Goal: Task Accomplishment & Management: Use online tool/utility

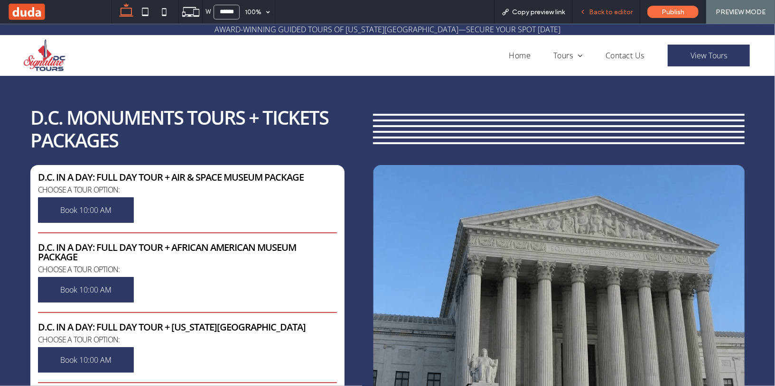
click at [639, 5] on div "Back to editor" at bounding box center [607, 12] width 68 height 24
click at [621, 10] on span "Back to editor" at bounding box center [611, 12] width 44 height 8
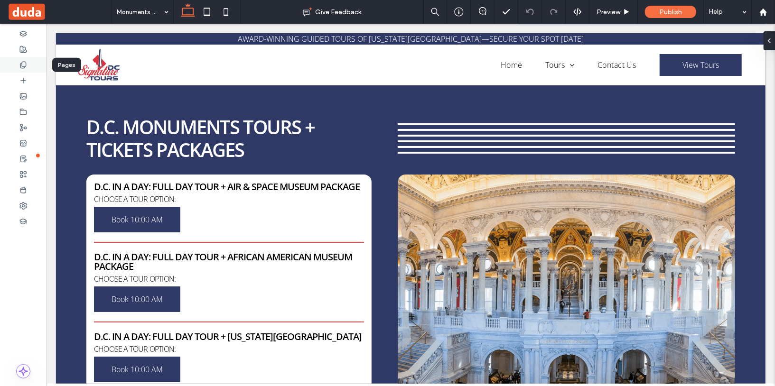
click at [19, 65] on div at bounding box center [23, 65] width 47 height 16
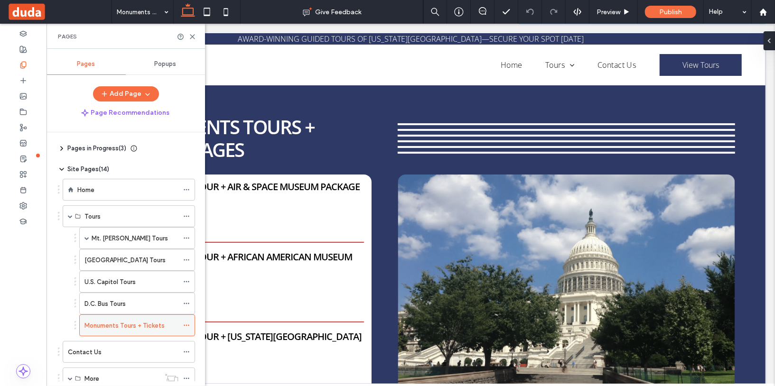
click at [150, 319] on label "Monuments Tours + Tickets" at bounding box center [125, 326] width 80 height 17
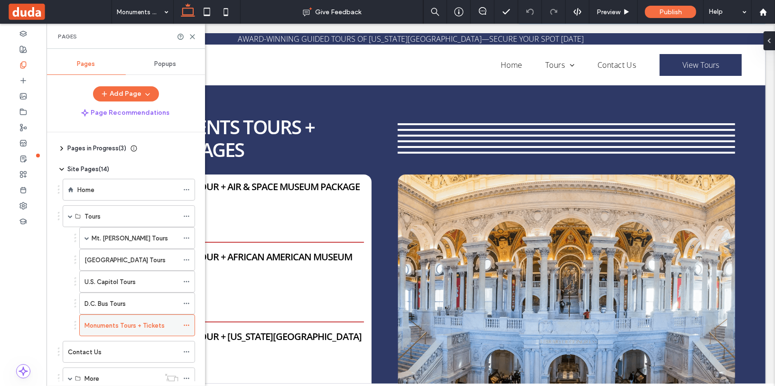
click at [188, 322] on icon at bounding box center [186, 325] width 7 height 7
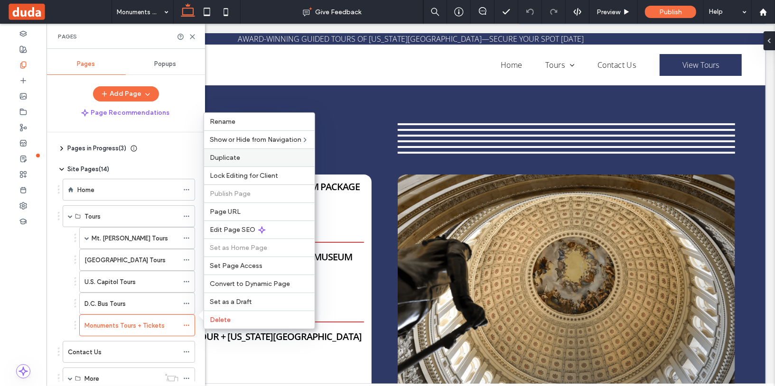
click at [233, 167] on div "Duplicate" at bounding box center [259, 158] width 111 height 18
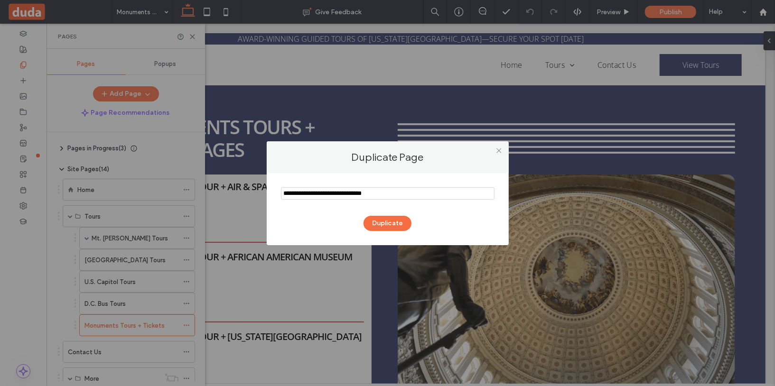
drag, startPoint x: 316, startPoint y: 192, endPoint x: 258, endPoint y: 193, distance: 57.5
click at [259, 193] on div "Duplicate Page Duplicate" at bounding box center [387, 193] width 775 height 386
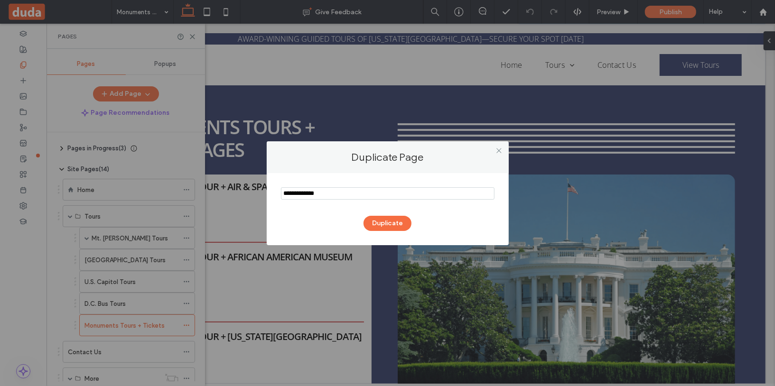
type input "**********"
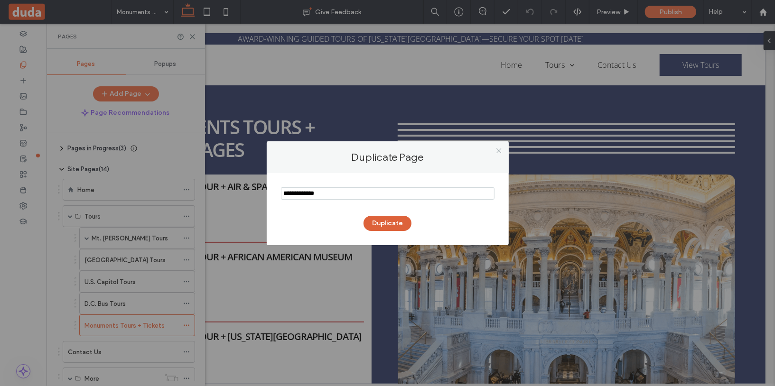
click at [394, 227] on button "Duplicate" at bounding box center [388, 223] width 48 height 15
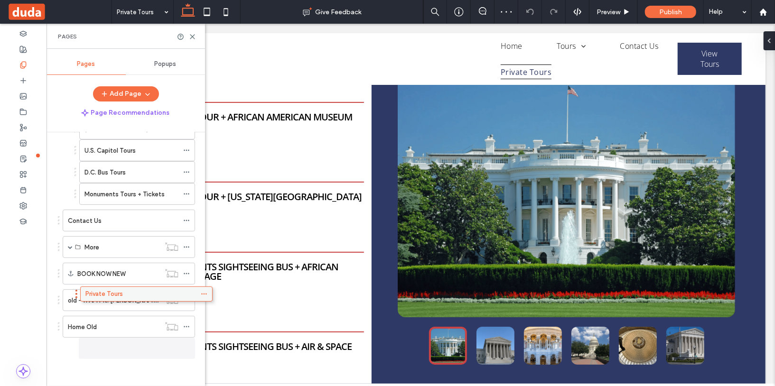
scroll to position [127, 0]
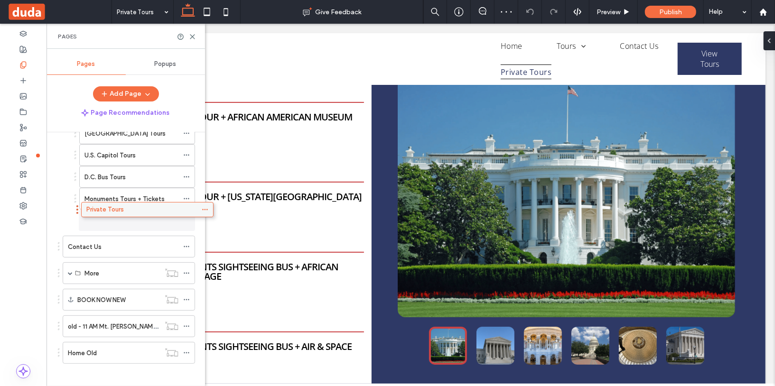
drag, startPoint x: 133, startPoint y: 346, endPoint x: 151, endPoint y: 211, distance: 136.0
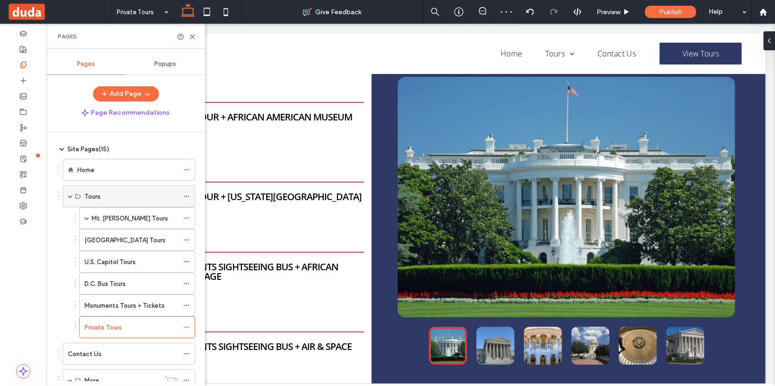
scroll to position [0, 0]
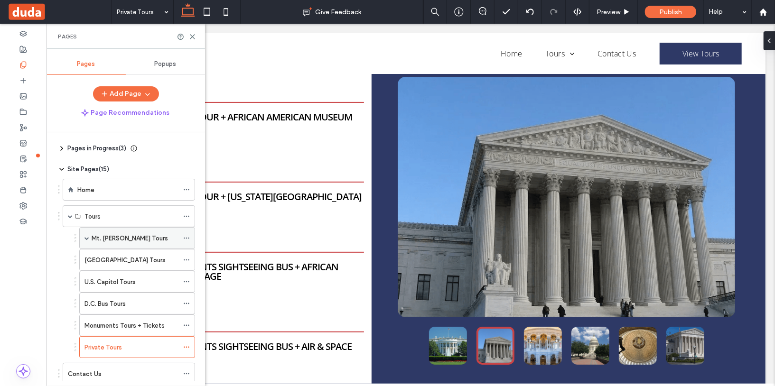
click at [137, 238] on label "Mt. [PERSON_NAME] Tours" at bounding box center [130, 238] width 76 height 17
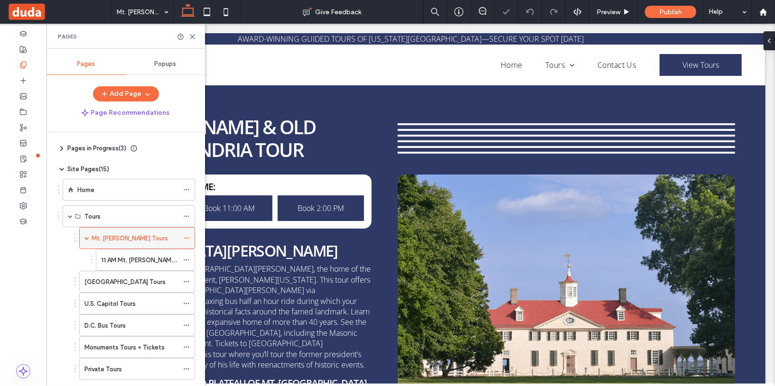
click at [137, 238] on label "Mt. [PERSON_NAME] Tours" at bounding box center [130, 238] width 76 height 17
click at [86, 236] on span at bounding box center [87, 238] width 5 height 5
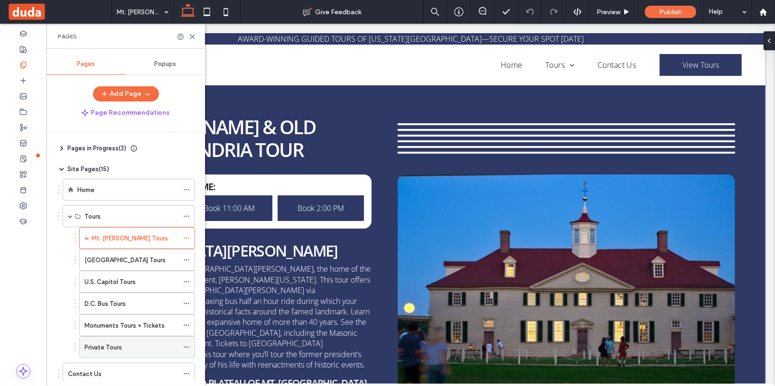
click at [120, 344] on label "Private Tours" at bounding box center [104, 347] width 38 height 17
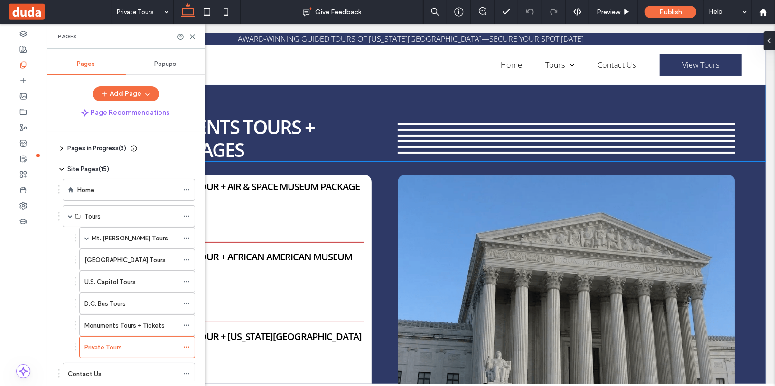
click at [256, 103] on div "D.C. Monuments Tours + Tickets Packages" at bounding box center [411, 123] width 710 height 76
